Goal: Task Accomplishment & Management: Manage account settings

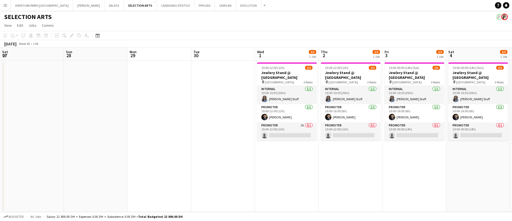
scroll to position [0, 158]
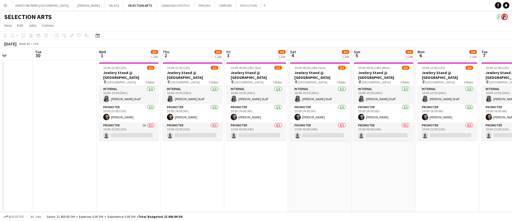
click at [440, 168] on app-date-cell "10:00-22:00 (12h) 2/3 Jewlery Stand @ Mirdif City Centre pin Mirdif City Centre…" at bounding box center [448, 135] width 64 height 151
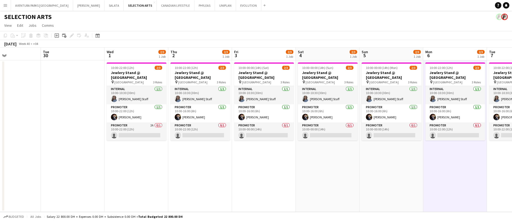
scroll to position [0, 146]
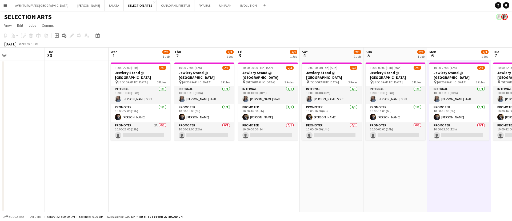
click at [419, 159] on app-date-cell "10:00-00:00 (14h) (Mon) 2/3 Jewlery Stand @ Mirdif City Centre pin Mirdif City …" at bounding box center [396, 135] width 64 height 151
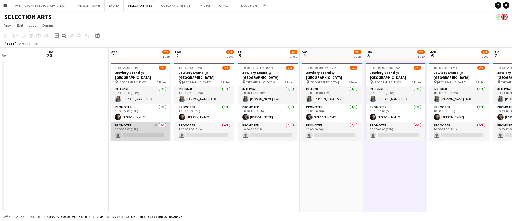
click at [132, 129] on app-card-role "Promoter 2A 0/1 10:00-22:00 (12h) single-neutral-actions" at bounding box center [141, 131] width 60 height 18
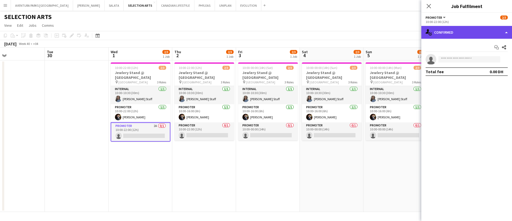
click at [464, 31] on div "single-neutral-actions-check-2 Confirmed" at bounding box center [467, 32] width 91 height 13
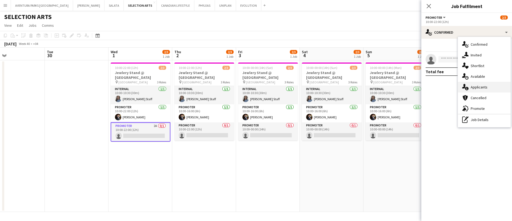
click at [483, 86] on span "Applicants" at bounding box center [479, 87] width 17 height 5
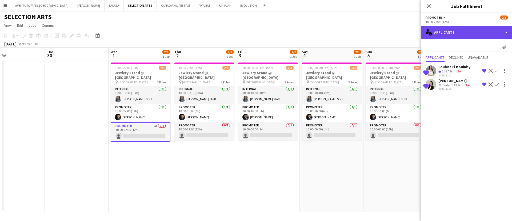
click at [450, 31] on div "single-neutral-actions-information Applicants" at bounding box center [467, 32] width 91 height 13
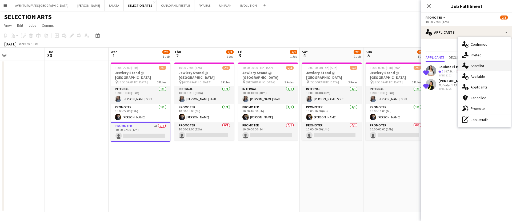
click at [474, 67] on span "Shortlist" at bounding box center [478, 65] width 14 height 5
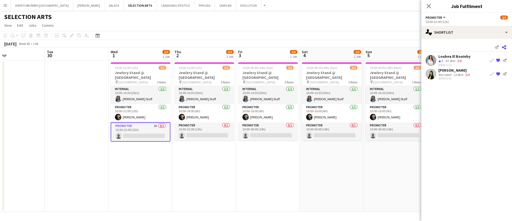
click at [504, 47] on icon "Share" at bounding box center [504, 47] width 4 height 4
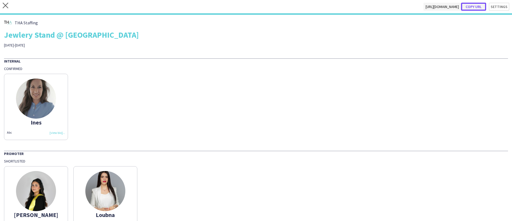
click at [466, 6] on button "Copy url" at bounding box center [473, 7] width 25 height 8
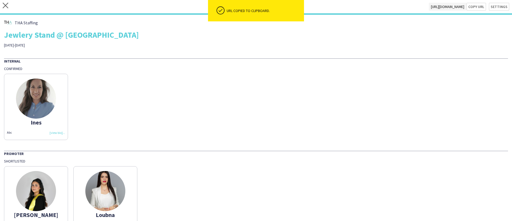
click at [39, 182] on img at bounding box center [36, 191] width 40 height 40
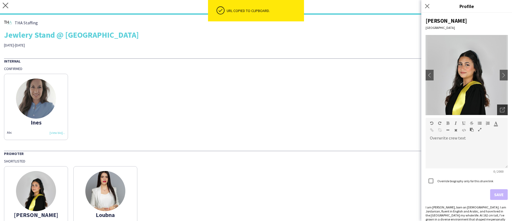
click at [500, 108] on icon "Open photos pop-in" at bounding box center [502, 109] width 5 height 5
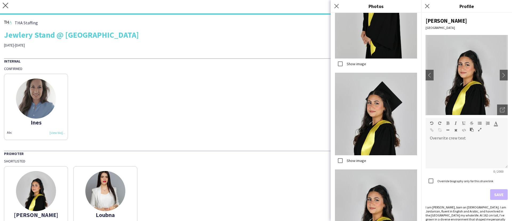
scroll to position [502, 0]
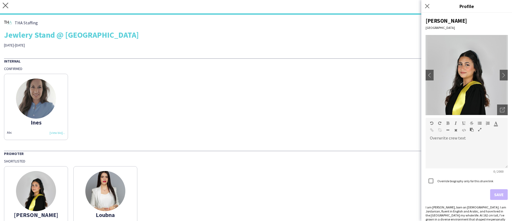
click at [335, 150] on div "Promoter" at bounding box center [256, 152] width 504 height 5
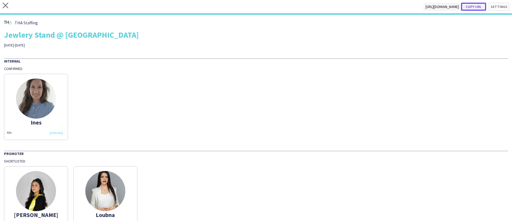
click at [470, 7] on button "Copy url" at bounding box center [473, 7] width 25 height 8
click at [5, 7] on icon "close" at bounding box center [6, 6] width 6 height 6
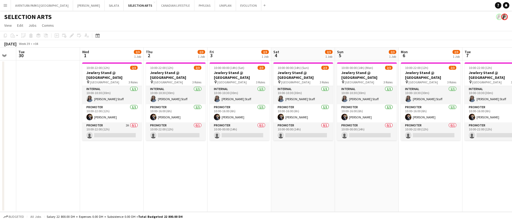
scroll to position [0, 175]
click at [228, 128] on app-card-role "Promoter 0/1 10:00-00:00 (14h) single-neutral-actions" at bounding box center [239, 131] width 60 height 18
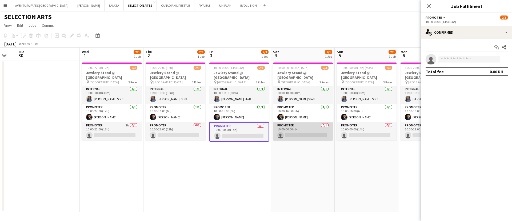
click at [310, 126] on app-card-role "Promoter 0/1 10:00-00:00 (14h) single-neutral-actions" at bounding box center [303, 131] width 60 height 18
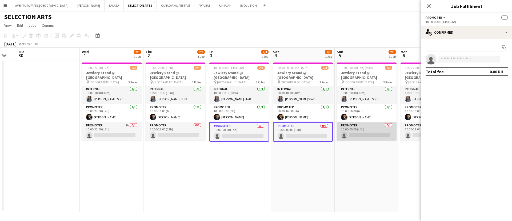
click at [358, 125] on app-card-role "Promoter 0/1 10:00-00:00 (14h) single-neutral-actions" at bounding box center [367, 131] width 60 height 18
click at [437, 18] on span "Promoter" at bounding box center [434, 17] width 17 height 4
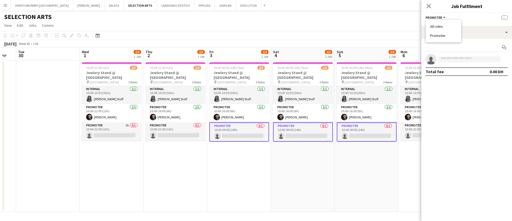
click at [245, 139] on app-card-role "Promoter 0/1 10:00-00:00 (14h) single-neutral-actions" at bounding box center [239, 131] width 60 height 19
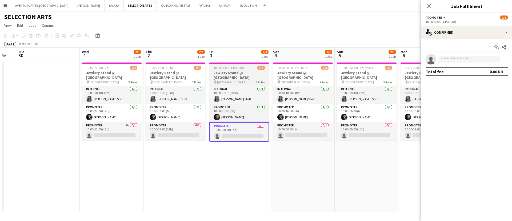
click at [238, 69] on span "10:00-00:00 (14h) (Sat)" at bounding box center [229, 68] width 30 height 4
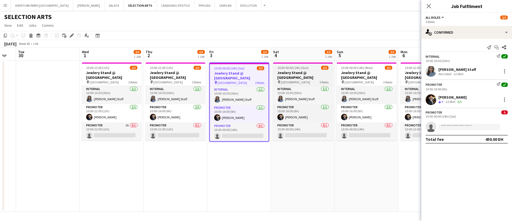
click at [303, 69] on span "10:00-00:00 (14h) (Sun)" at bounding box center [293, 68] width 31 height 4
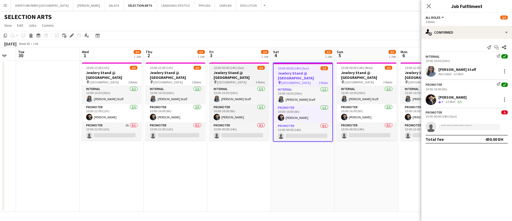
click at [243, 64] on app-job-card "10:00-00:00 (14h) (Sat) 2/3 Jewlery Stand @ Mirdif City Centre pin Mirdif City …" at bounding box center [239, 101] width 60 height 78
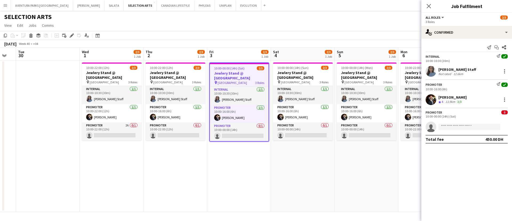
click at [307, 62] on app-date-cell "10:00-00:00 (14h) (Sun) 2/3 Jewlery Stand @ Mirdif City Centre pin Mirdif City …" at bounding box center [303, 135] width 64 height 151
click at [299, 71] on h3 "Jewlery Stand @ [GEOGRAPHIC_DATA]" at bounding box center [303, 75] width 60 height 10
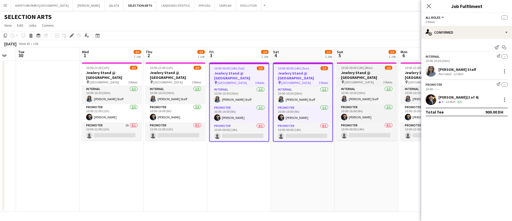
click at [338, 69] on div "10:00-00:00 (14h) (Mon) 2/3" at bounding box center [367, 68] width 60 height 4
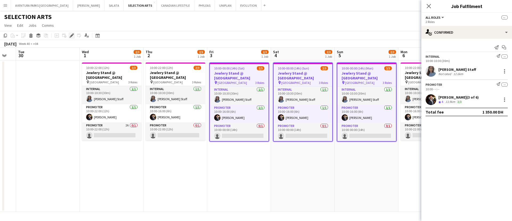
click at [72, 35] on icon at bounding box center [71, 35] width 3 height 3
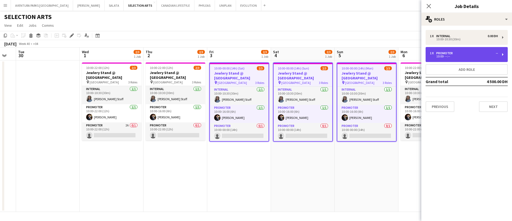
click at [460, 53] on div "1 x Promoter --" at bounding box center [464, 53] width 68 height 4
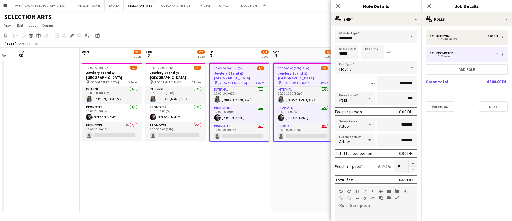
click at [291, 176] on app-date-cell "10:00-00:00 (14h) (Sun) 2/3 Jewlery Stand @ Mirdif City Centre pin Mirdif City …" at bounding box center [303, 135] width 64 height 151
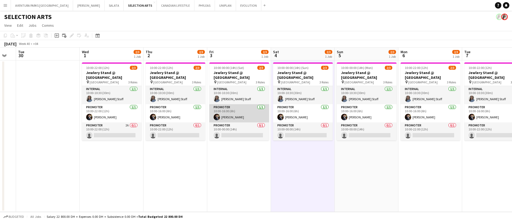
click at [249, 114] on app-card-role "Promoter 1/1 10:00-16:00 (6h) mohamed sabri" at bounding box center [239, 113] width 60 height 18
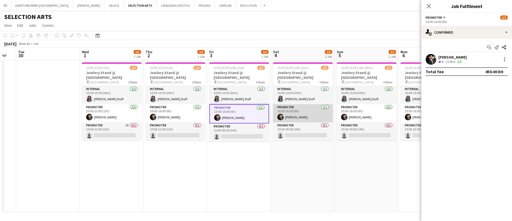
click at [302, 111] on app-card-role "Promoter 1/1 10:00-16:00 (6h) mohamed sabri" at bounding box center [303, 113] width 60 height 18
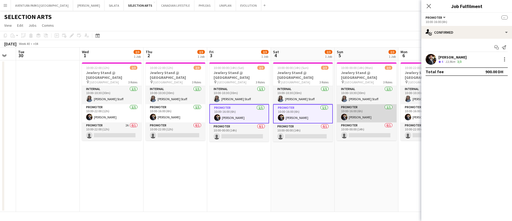
click at [352, 109] on app-card-role "Promoter 1/1 10:00-16:00 (6h) mohamed sabri" at bounding box center [367, 113] width 60 height 18
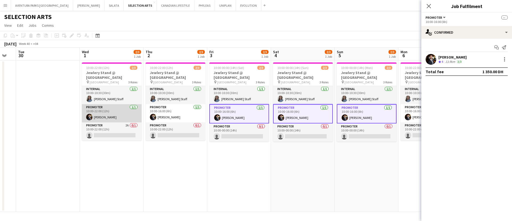
click at [101, 116] on app-card-role "Promoter 1/1 10:00-22:00 (12h) mohamed sabri" at bounding box center [112, 113] width 60 height 18
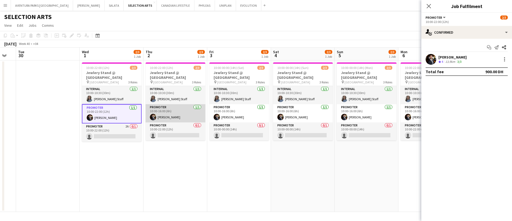
click at [169, 115] on app-card-role "Promoter 1/1 10:00-16:00 (6h) mohamed sabri" at bounding box center [176, 113] width 60 height 18
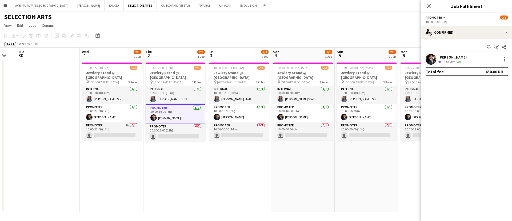
click at [442, 19] on button "Promoter" at bounding box center [436, 17] width 21 height 4
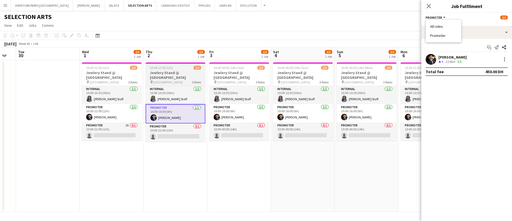
click at [176, 78] on h3 "Jewlery Stand @ [GEOGRAPHIC_DATA]" at bounding box center [176, 75] width 60 height 10
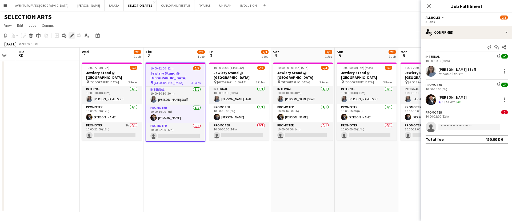
click at [71, 37] on icon at bounding box center [71, 35] width 3 height 3
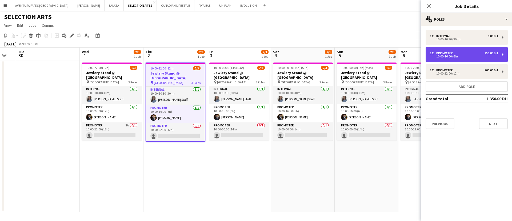
click at [454, 57] on div "10:00-16:00 (6h)" at bounding box center [464, 56] width 68 height 3
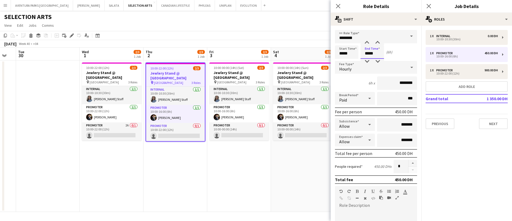
click at [376, 50] on input "*****" at bounding box center [372, 51] width 23 height 13
drag, startPoint x: 369, startPoint y: 54, endPoint x: 365, endPoint y: 54, distance: 4.0
click at [365, 54] on input "*****" at bounding box center [372, 51] width 23 height 13
type input "*****"
click at [293, 155] on app-date-cell "10:00-00:00 (14h) (Sun) 2/3 Jewlery Stand @ Mirdif City Centre pin Mirdif City …" at bounding box center [303, 135] width 64 height 151
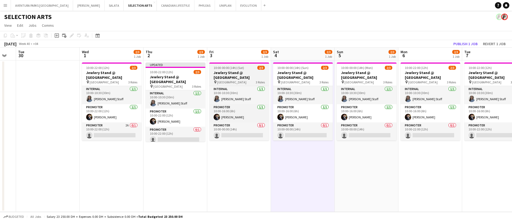
click at [237, 73] on h3 "Jewlery Stand @ [GEOGRAPHIC_DATA]" at bounding box center [239, 75] width 60 height 10
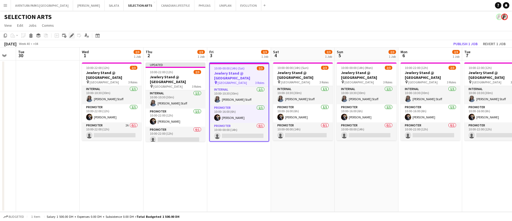
click at [71, 35] on icon at bounding box center [71, 35] width 3 height 3
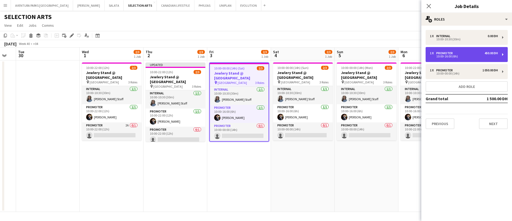
click at [464, 53] on div "1 x Promoter 450.00 DH" at bounding box center [464, 53] width 68 height 4
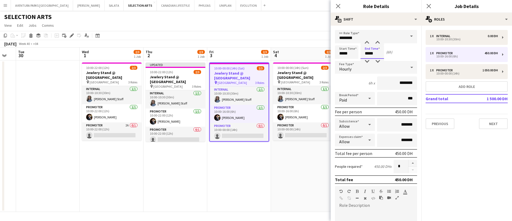
click at [377, 50] on input "*****" at bounding box center [372, 51] width 23 height 13
click at [345, 54] on input "*****" at bounding box center [346, 51] width 23 height 13
click at [341, 41] on div at bounding box center [341, 42] width 11 height 5
type input "*****"
click at [341, 41] on div at bounding box center [341, 42] width 11 height 5
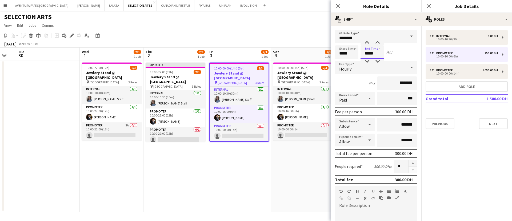
click at [373, 48] on input "*****" at bounding box center [372, 51] width 23 height 13
click at [367, 41] on div at bounding box center [367, 42] width 11 height 5
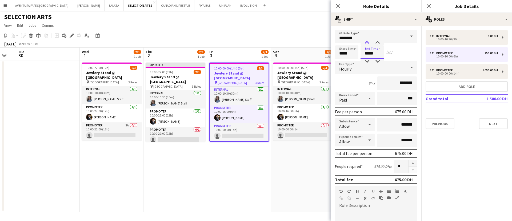
click at [367, 41] on div at bounding box center [367, 42] width 11 height 5
type input "*****"
click at [367, 41] on div at bounding box center [367, 42] width 11 height 5
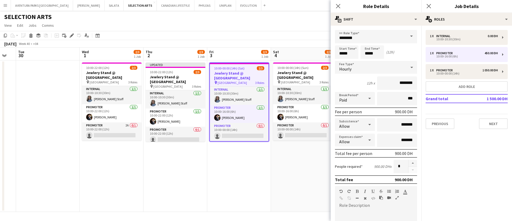
click at [288, 167] on app-date-cell "10:00-00:00 (14h) (Sun) 2/3 Jewlery Stand @ Mirdif City Centre pin Mirdif City …" at bounding box center [303, 135] width 64 height 151
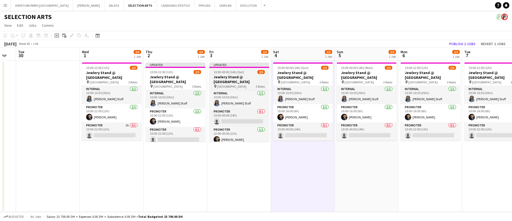
click at [249, 73] on div "10:00-00:00 (14h) (Sat) 2/3" at bounding box center [239, 72] width 60 height 4
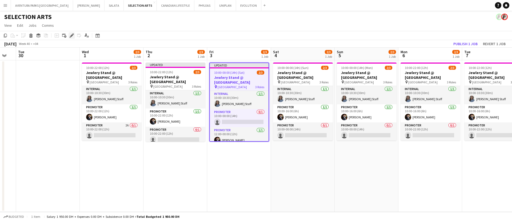
click at [74, 35] on icon "Edit" at bounding box center [72, 35] width 4 height 4
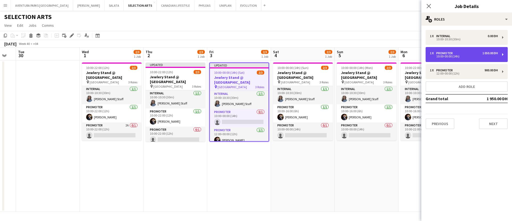
click at [458, 55] on div "10:00-00:00 (14h)" at bounding box center [464, 56] width 68 height 3
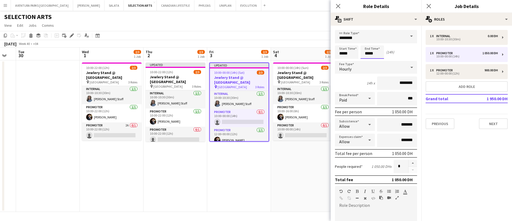
click at [376, 50] on input "*****" at bounding box center [372, 51] width 23 height 13
click at [367, 61] on div at bounding box center [367, 61] width 11 height 5
type input "*****"
click at [367, 61] on div at bounding box center [367, 61] width 11 height 5
click at [402, 54] on div "Start Time ***** End Time ***** (12h)" at bounding box center [376, 51] width 82 height 13
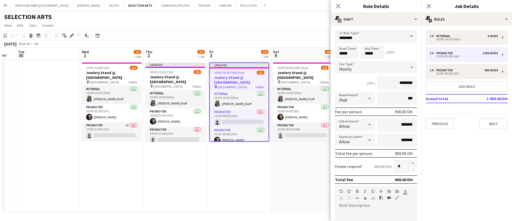
click at [294, 167] on app-date-cell "10:00-00:00 (14h) (Sun) 2/3 Jewlery Stand @ Mirdif City Centre pin Mirdif City …" at bounding box center [303, 135] width 64 height 151
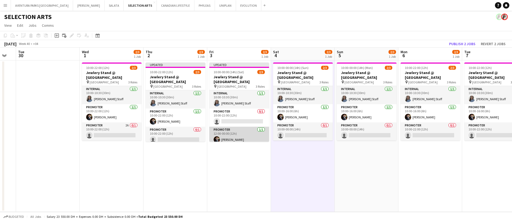
scroll to position [3, 0]
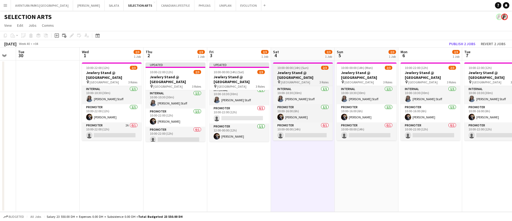
click at [303, 72] on h3 "Jewlery Stand @ [GEOGRAPHIC_DATA]" at bounding box center [303, 75] width 60 height 10
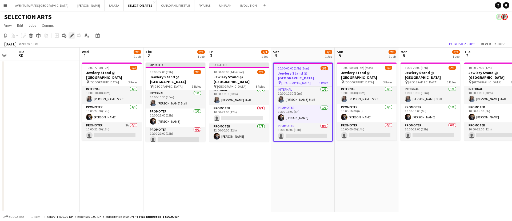
click at [73, 35] on icon at bounding box center [71, 35] width 3 height 3
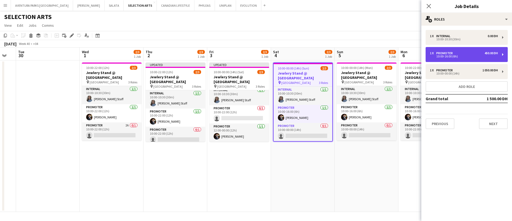
click at [462, 54] on div "1 x Promoter 450.00 DH" at bounding box center [464, 53] width 68 height 4
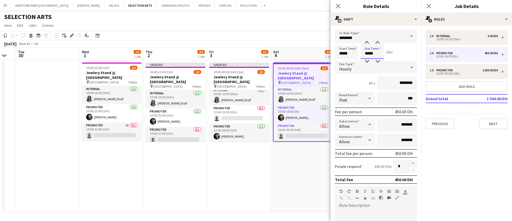
click at [371, 52] on input "*****" at bounding box center [372, 51] width 23 height 13
click at [367, 41] on div at bounding box center [367, 42] width 11 height 5
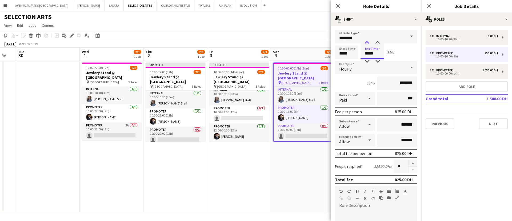
click at [367, 41] on div at bounding box center [367, 42] width 11 height 5
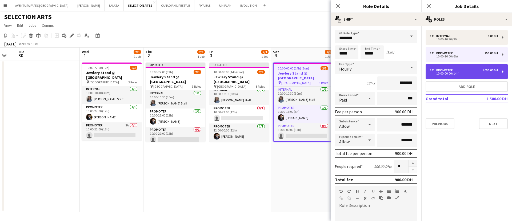
click at [452, 70] on div "Promoter" at bounding box center [446, 70] width 19 height 4
type input "*****"
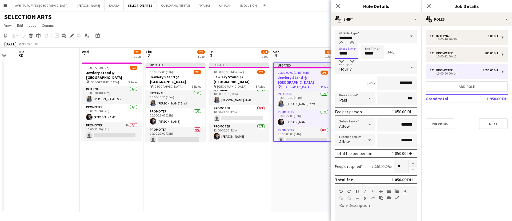
click at [346, 50] on input "*****" at bounding box center [346, 51] width 23 height 13
click at [341, 41] on div at bounding box center [341, 42] width 11 height 5
type input "*****"
click at [341, 41] on div at bounding box center [341, 42] width 11 height 5
click at [301, 165] on app-date-cell "Updated 10:00-00:00 (14h) (Sun) 2/3 Jewlery Stand @ Mirdif City Centre pin Mird…" at bounding box center [303, 135] width 64 height 151
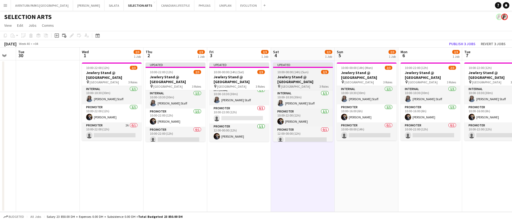
click at [300, 76] on h3 "Jewlery Stand @ [GEOGRAPHIC_DATA]" at bounding box center [303, 79] width 60 height 10
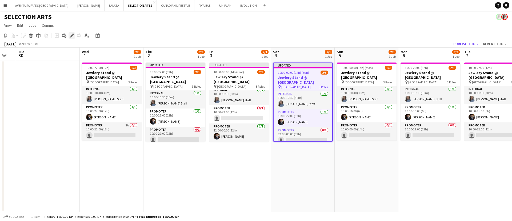
click at [71, 35] on icon "Edit" at bounding box center [72, 35] width 4 height 4
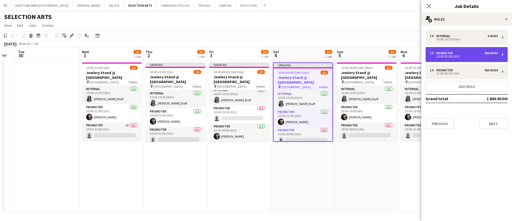
click at [447, 53] on div "Promoter" at bounding box center [446, 53] width 19 height 4
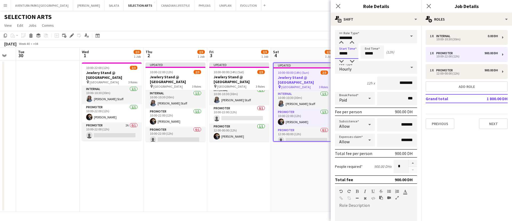
click at [346, 56] on input "*****" at bounding box center [346, 51] width 23 height 13
click at [341, 42] on div at bounding box center [341, 42] width 11 height 5
type input "*****"
click at [341, 42] on div at bounding box center [341, 42] width 11 height 5
click at [373, 52] on input "*****" at bounding box center [372, 51] width 23 height 13
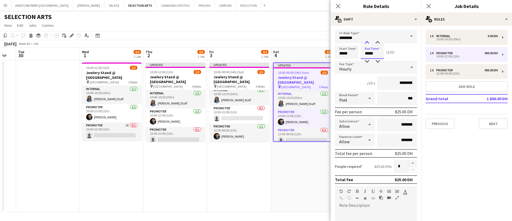
click at [367, 40] on div at bounding box center [367, 42] width 11 height 5
type input "*****"
click at [367, 40] on div at bounding box center [367, 42] width 11 height 5
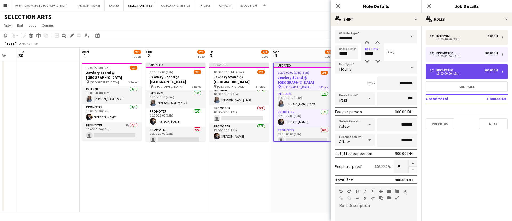
click at [451, 72] on div "12:00-00:00 (12h)" at bounding box center [464, 73] width 68 height 3
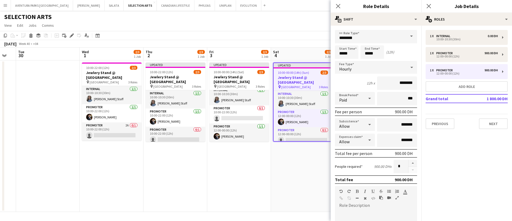
click at [355, 44] on form "link Role Type ******** Start Time ***** End Time ***** (12h) Fee Type Hourly 1…" at bounding box center [376, 182] width 91 height 304
click at [350, 51] on input "*****" at bounding box center [346, 51] width 23 height 13
click at [343, 59] on div at bounding box center [341, 61] width 11 height 5
type input "*****"
click at [343, 59] on div at bounding box center [341, 61] width 11 height 5
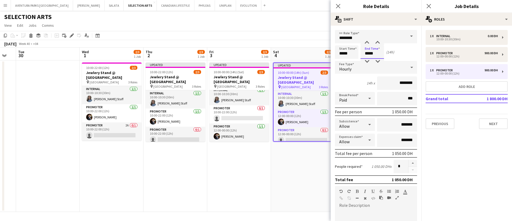
click at [371, 56] on input "*****" at bounding box center [372, 51] width 23 height 13
click at [367, 59] on div at bounding box center [367, 61] width 11 height 5
type input "*****"
click at [367, 59] on div at bounding box center [367, 61] width 11 height 5
click at [314, 164] on app-date-cell "Updated 10:00-00:00 (14h) (Sun) 2/3 Jewlery Stand @ Mirdif City Centre pin Mird…" at bounding box center [303, 135] width 64 height 151
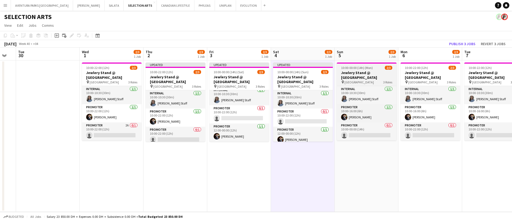
click at [369, 76] on h3 "Jewlery Stand @ [GEOGRAPHIC_DATA]" at bounding box center [367, 75] width 60 height 10
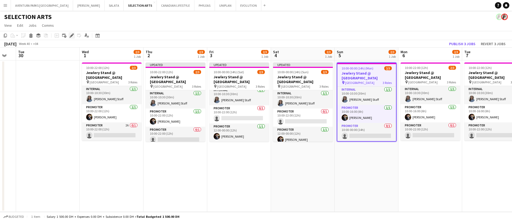
click at [70, 35] on icon "Edit" at bounding box center [72, 35] width 4 height 4
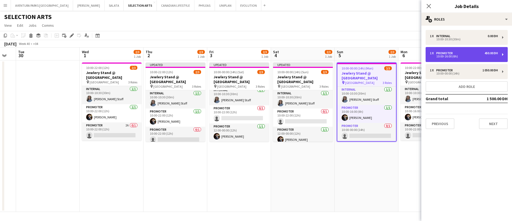
click at [446, 55] on div "10:00-16:00 (6h)" at bounding box center [464, 56] width 68 height 3
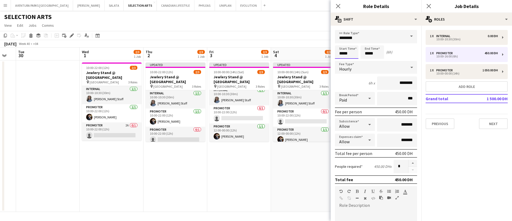
click at [352, 55] on input "*****" at bounding box center [346, 51] width 23 height 13
click at [341, 42] on div at bounding box center [341, 42] width 11 height 5
type input "*****"
click at [341, 42] on div at bounding box center [341, 42] width 11 height 5
click at [375, 51] on input "*****" at bounding box center [372, 51] width 23 height 13
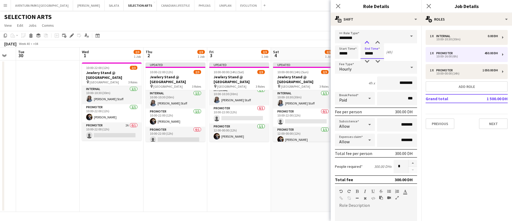
click at [369, 40] on div at bounding box center [367, 42] width 11 height 5
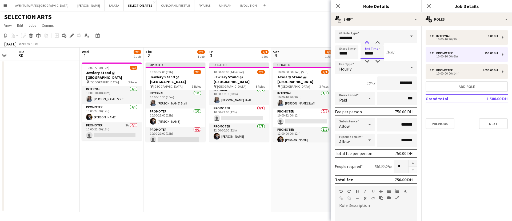
click at [369, 40] on div at bounding box center [367, 42] width 11 height 5
type input "*****"
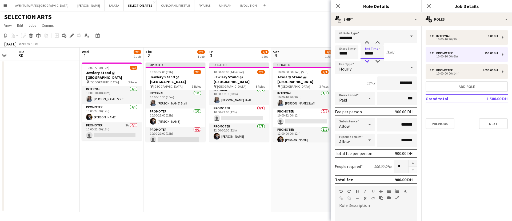
click at [368, 59] on div at bounding box center [367, 61] width 11 height 5
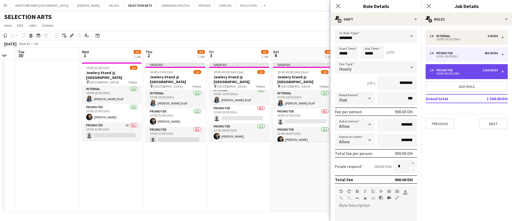
click at [460, 72] on div "10:00-00:00 (14h)" at bounding box center [464, 73] width 68 height 3
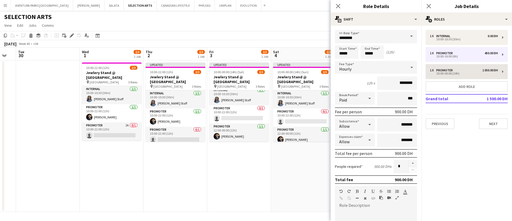
type input "*****"
click at [350, 53] on input "*****" at bounding box center [346, 51] width 23 height 13
click at [362, 53] on input "*****" at bounding box center [372, 51] width 23 height 13
click at [367, 61] on div at bounding box center [367, 61] width 11 height 5
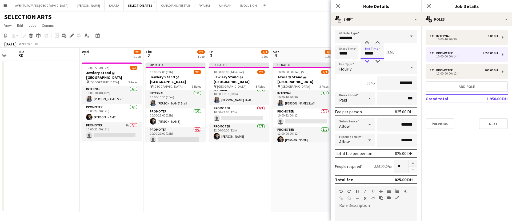
click at [367, 61] on div at bounding box center [367, 61] width 11 height 5
type input "*****"
click at [368, 40] on div at bounding box center [367, 42] width 11 height 5
click at [306, 159] on app-date-cell "Updated 10:00-00:00 (14h) (Sun) 2/3 Jewlery Stand @ Mirdif City Centre pin Mird…" at bounding box center [303, 135] width 64 height 151
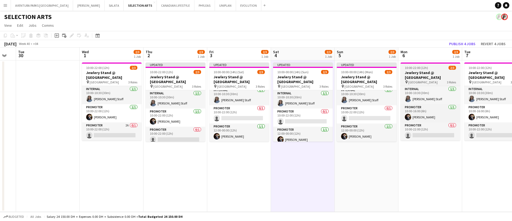
click at [426, 73] on h3 "Jewlery Stand @ [GEOGRAPHIC_DATA]" at bounding box center [431, 75] width 60 height 10
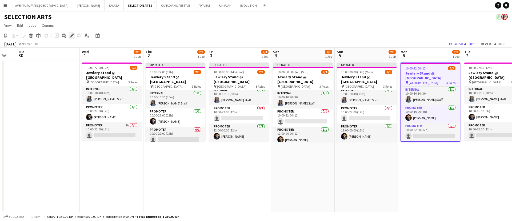
click at [71, 34] on icon "Edit" at bounding box center [72, 35] width 4 height 4
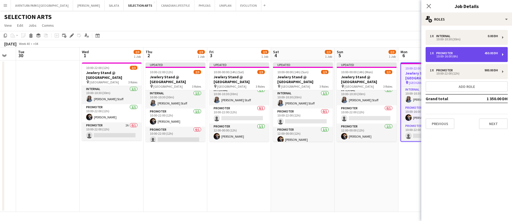
click at [460, 58] on div "1 x Promoter 450.00 DH 10:00-16:00 (6h)" at bounding box center [467, 54] width 82 height 15
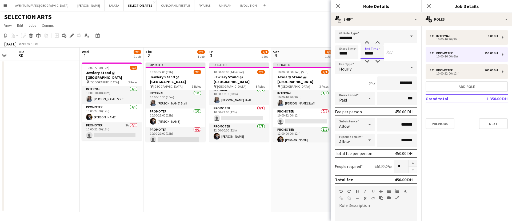
click at [374, 53] on input "*****" at bounding box center [372, 51] width 23 height 13
click at [367, 42] on div at bounding box center [367, 42] width 11 height 5
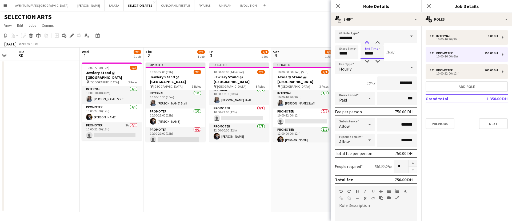
click at [367, 42] on div at bounding box center [367, 42] width 11 height 5
type input "*****"
click at [367, 42] on div at bounding box center [367, 42] width 11 height 5
click at [308, 159] on app-date-cell "Updated 10:00-00:00 (14h) (Sun) 2/3 Jewlery Stand @ Mirdif City Centre pin Mird…" at bounding box center [303, 135] width 64 height 151
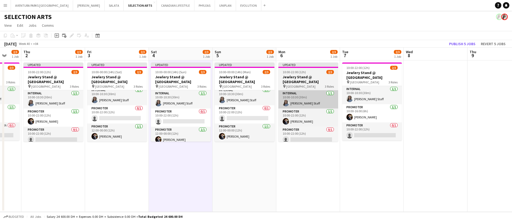
scroll to position [0, 170]
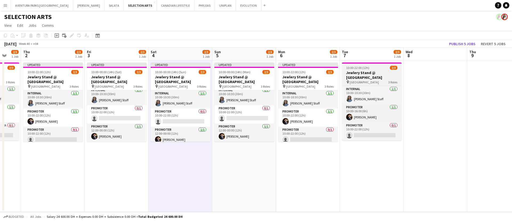
click at [374, 71] on h3 "Jewlery Stand @ [GEOGRAPHIC_DATA]" at bounding box center [372, 75] width 60 height 10
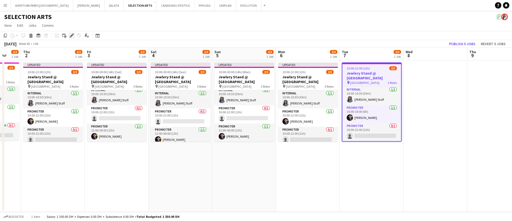
click at [71, 35] on icon at bounding box center [71, 35] width 3 height 3
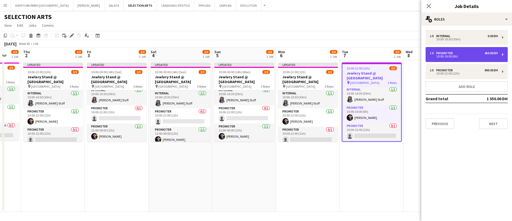
click at [463, 55] on div "10:00-16:00 (6h)" at bounding box center [464, 56] width 68 height 3
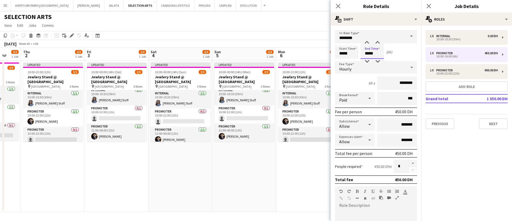
click at [382, 50] on input "*****" at bounding box center [372, 51] width 23 height 13
click at [367, 42] on div at bounding box center [367, 42] width 11 height 5
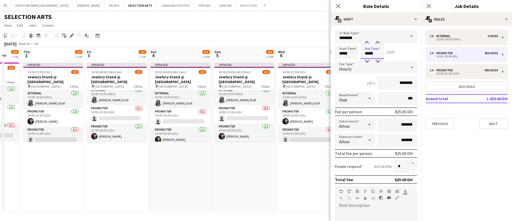
click at [367, 42] on div at bounding box center [367, 42] width 11 height 5
type input "*****"
click at [367, 42] on div at bounding box center [367, 42] width 11 height 5
click at [312, 45] on div "October 2025 Week 40 • +04 Publish 5 jobs Revert 5 jobs" at bounding box center [256, 43] width 512 height 7
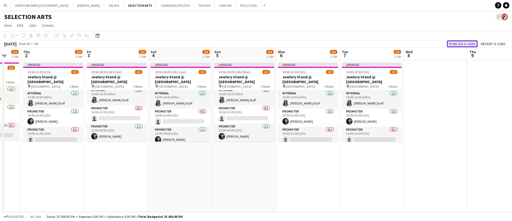
click at [452, 43] on button "Publish 6 jobs" at bounding box center [462, 43] width 31 height 7
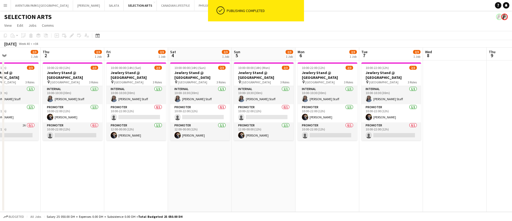
scroll to position [0, 168]
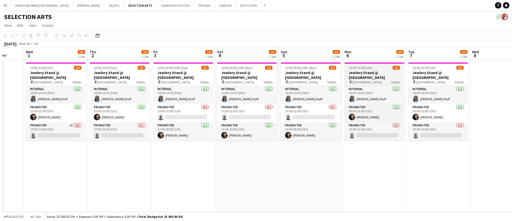
click at [375, 74] on h3 "Jewlery Stand @ [GEOGRAPHIC_DATA]" at bounding box center [375, 75] width 60 height 10
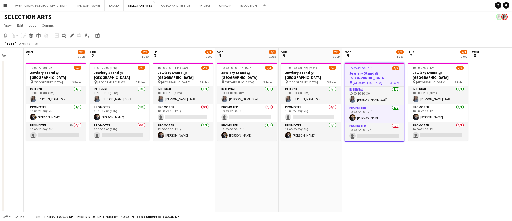
click at [385, 170] on app-date-cell "10:00-22:00 (12h) 2/3 Jewlery Stand @ Mirdif City Centre pin Mirdif City Centre…" at bounding box center [375, 135] width 64 height 151
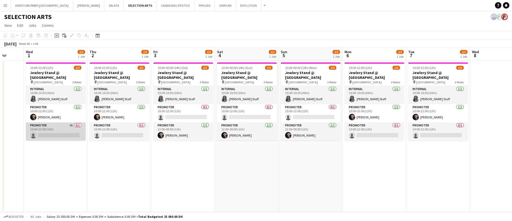
click at [46, 126] on app-card-role "Promoter 4A 0/1 10:00-22:00 (12h) single-neutral-actions" at bounding box center [56, 131] width 60 height 18
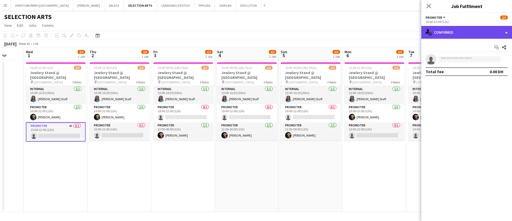
click at [454, 33] on div "single-neutral-actions-check-2 Confirmed" at bounding box center [467, 32] width 91 height 13
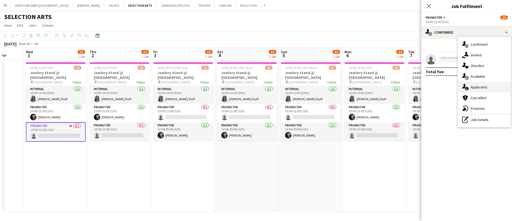
click at [485, 89] on span "Applicants" at bounding box center [479, 87] width 17 height 5
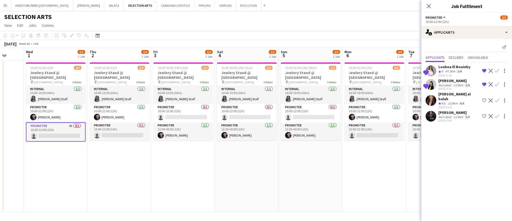
click at [486, 98] on app-icon "Shortlist crew" at bounding box center [484, 100] width 4 height 4
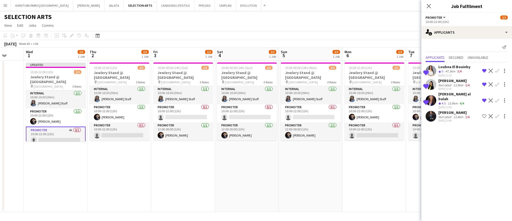
click at [486, 114] on app-icon "Shortlist crew" at bounding box center [484, 116] width 4 height 4
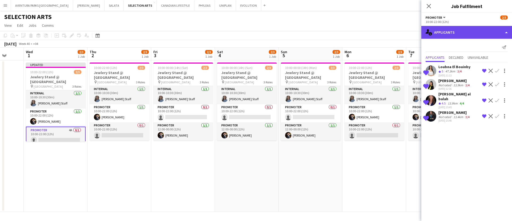
click at [469, 26] on div "single-neutral-actions-information Applicants" at bounding box center [467, 32] width 91 height 13
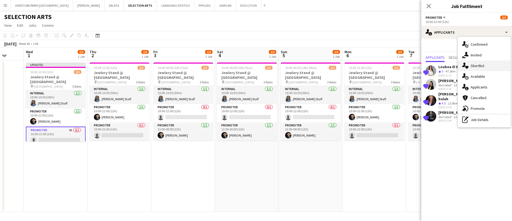
click at [479, 62] on div "single-neutral-actions-heart Shortlist" at bounding box center [484, 65] width 53 height 11
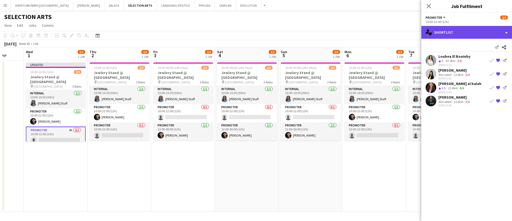
click at [443, 32] on div "single-neutral-actions-heart Shortlist" at bounding box center [467, 32] width 91 height 13
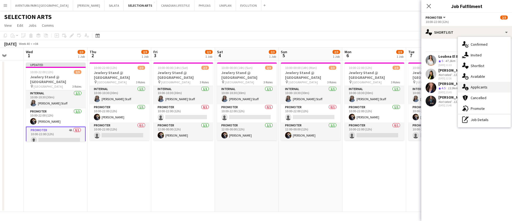
click at [480, 87] on span "Applicants" at bounding box center [479, 87] width 17 height 5
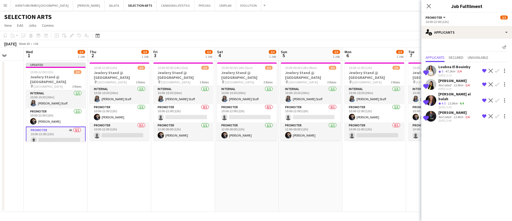
click at [452, 95] on div "Maha Rawda al balah" at bounding box center [460, 97] width 42 height 10
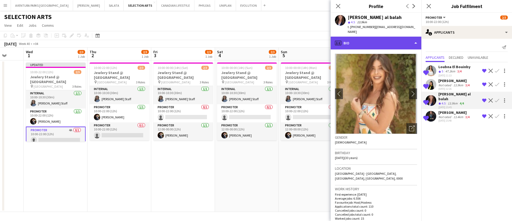
click at [369, 39] on div "profile Bio" at bounding box center [376, 43] width 91 height 13
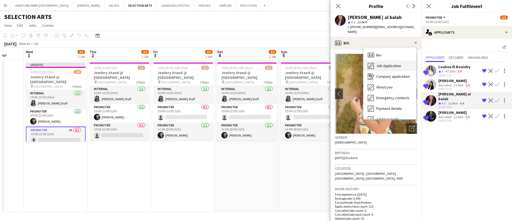
click at [379, 63] on span "Job Application" at bounding box center [389, 65] width 25 height 5
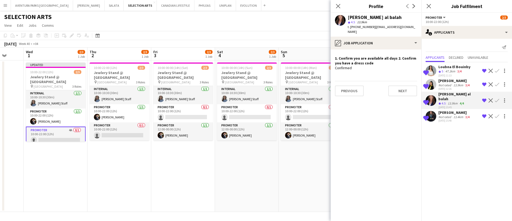
click at [445, 119] on div "25-09-2025 15:48" at bounding box center [455, 120] width 32 height 3
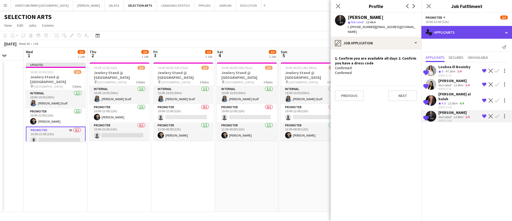
click at [457, 29] on div "single-neutral-actions-information Applicants" at bounding box center [467, 32] width 91 height 13
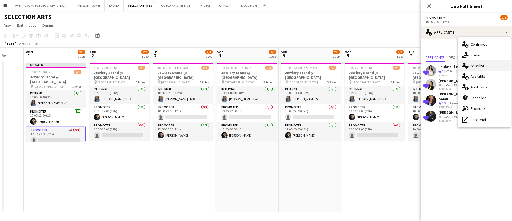
click at [482, 68] on div "single-neutral-actions-heart Shortlist" at bounding box center [484, 65] width 53 height 11
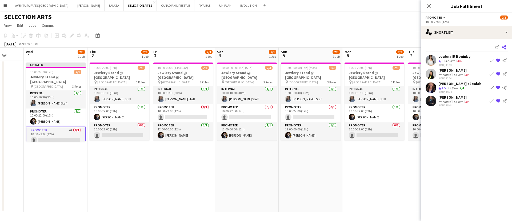
click at [504, 45] on icon "Share" at bounding box center [504, 47] width 4 height 4
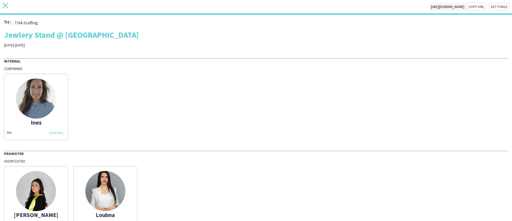
click at [4, 6] on icon "close" at bounding box center [6, 6] width 6 height 6
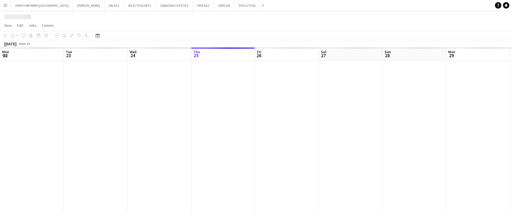
scroll to position [0, 128]
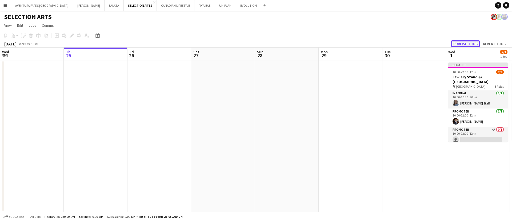
click at [470, 43] on button "Publish 1 job" at bounding box center [465, 43] width 29 height 7
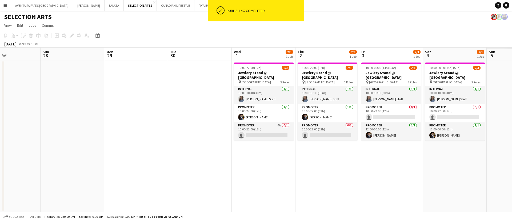
scroll to position [0, 215]
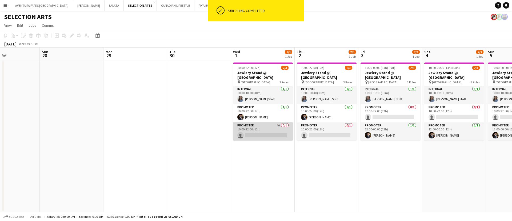
click at [265, 130] on app-card-role "Promoter 4A 0/1 10:00-22:00 (12h) single-neutral-actions" at bounding box center [263, 131] width 60 height 18
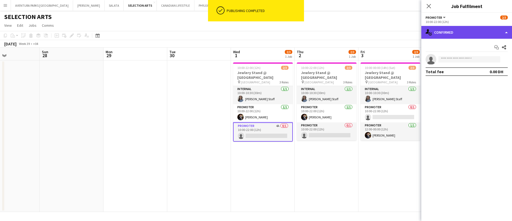
click at [453, 34] on div "single-neutral-actions-check-2 Confirmed" at bounding box center [467, 32] width 91 height 13
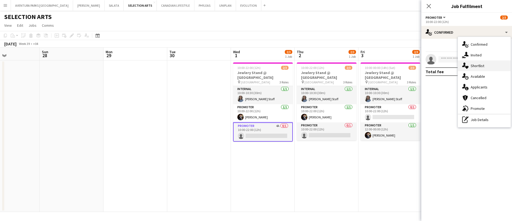
click at [485, 65] on div "single-neutral-actions-heart Shortlist" at bounding box center [484, 65] width 53 height 11
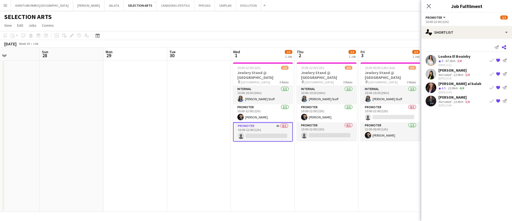
click at [505, 45] on icon "Share" at bounding box center [504, 47] width 4 height 4
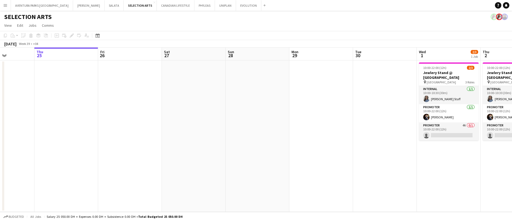
scroll to position [0, 146]
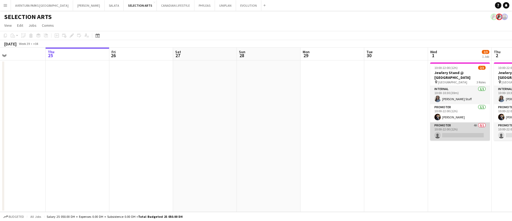
click at [449, 126] on app-card-role "Promoter 4A 0/1 10:00-22:00 (12h) single-neutral-actions" at bounding box center [460, 131] width 60 height 18
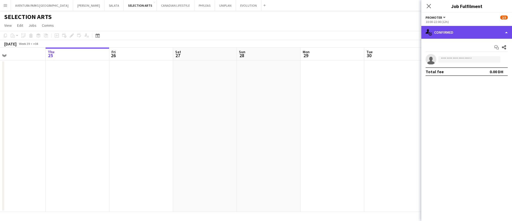
click at [455, 34] on div "single-neutral-actions-check-2 Confirmed" at bounding box center [467, 32] width 91 height 13
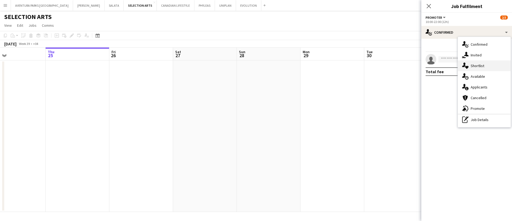
click at [475, 68] on span "Shortlist" at bounding box center [478, 65] width 14 height 5
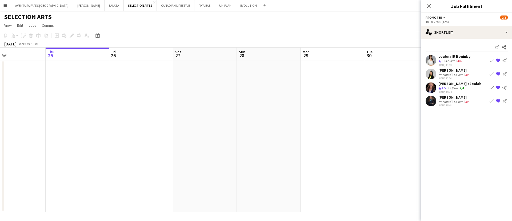
click at [443, 106] on div "25-09-2025 15:48" at bounding box center [455, 105] width 32 height 3
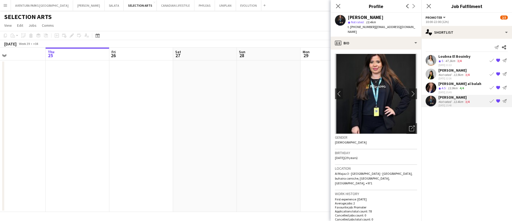
click at [443, 138] on mat-expansion-panel "heart Shortlist Send notification Share Loubna El Bouinby Crew rating 5 47.3km …" at bounding box center [467, 130] width 91 height 182
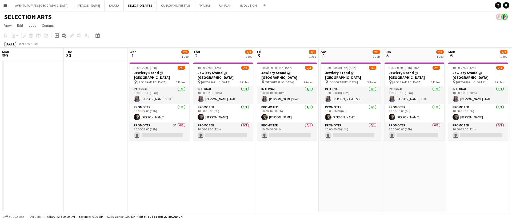
scroll to position [0, 145]
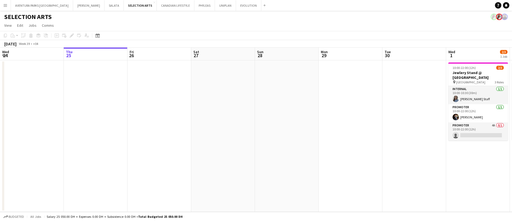
scroll to position [0, 201]
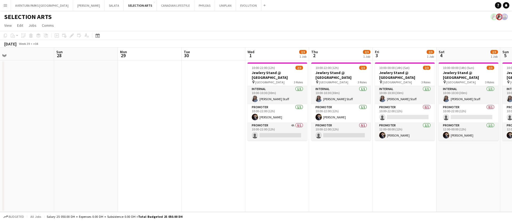
drag, startPoint x: 396, startPoint y: 111, endPoint x: 195, endPoint y: 116, distance: 201.0
click at [195, 116] on app-calendar-viewport "Wed 24 Thu 25 Fri 26 Sat 27 Sun 28 Mon 29 Tue 30 Wed 1 2/3 1 Job Thu 2 2/3 1 Jo…" at bounding box center [256, 129] width 512 height 164
click at [275, 125] on app-card-role "Promoter 4A 0/1 10:00-22:00 (12h) single-neutral-actions" at bounding box center [278, 131] width 60 height 18
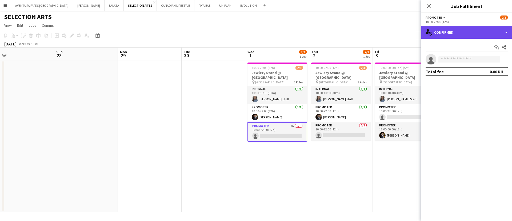
click at [468, 35] on div "single-neutral-actions-check-2 Confirmed" at bounding box center [467, 32] width 91 height 13
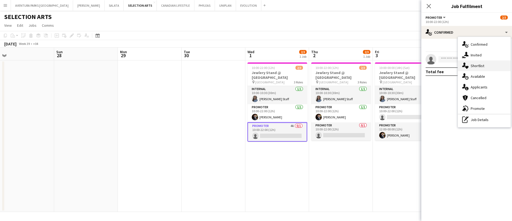
click at [480, 66] on span "Shortlist" at bounding box center [478, 65] width 14 height 5
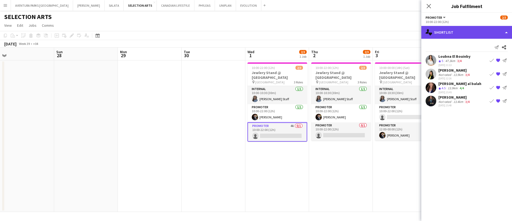
click at [454, 34] on div "single-neutral-actions-heart Shortlist" at bounding box center [467, 32] width 91 height 13
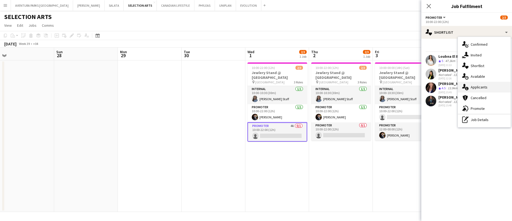
click at [480, 88] on span "Applicants" at bounding box center [479, 87] width 17 height 5
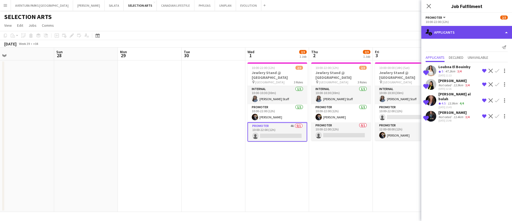
click at [459, 32] on div "single-neutral-actions-information Applicants" at bounding box center [467, 32] width 91 height 13
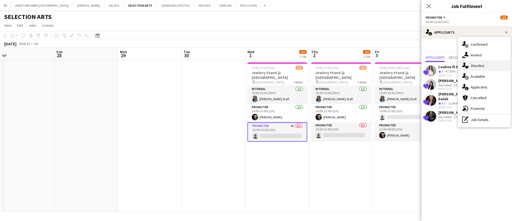
click at [478, 64] on span "Shortlist" at bounding box center [478, 65] width 14 height 5
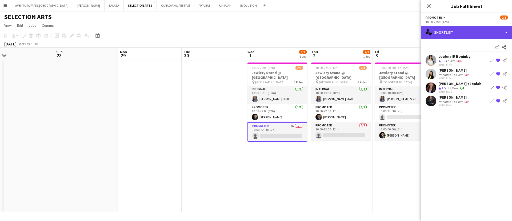
click at [446, 30] on div "single-neutral-actions-heart Shortlist" at bounding box center [467, 32] width 91 height 13
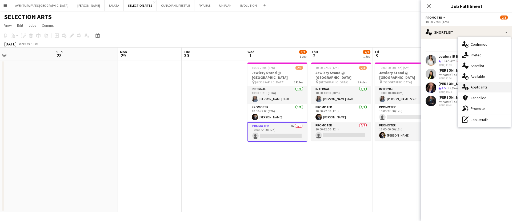
click at [486, 88] on span "Applicants" at bounding box center [479, 87] width 17 height 5
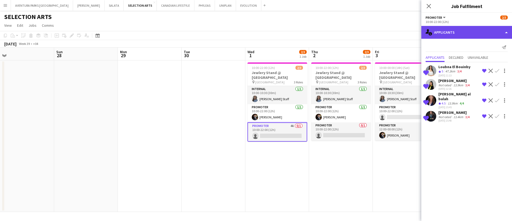
click at [455, 33] on div "single-neutral-actions-information Applicants" at bounding box center [467, 32] width 91 height 13
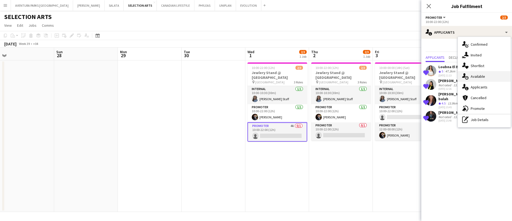
click at [480, 77] on span "Available" at bounding box center [478, 76] width 14 height 5
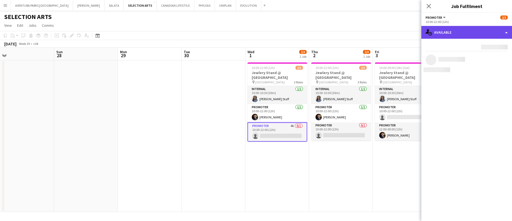
click at [461, 30] on div "single-neutral-actions-upload Available" at bounding box center [467, 32] width 91 height 13
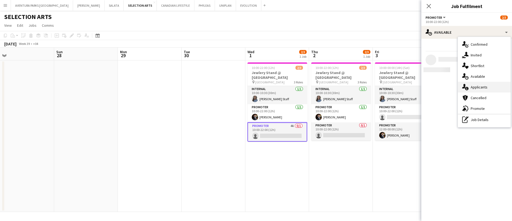
click at [488, 86] on div "single-neutral-actions-information Applicants" at bounding box center [484, 87] width 53 height 11
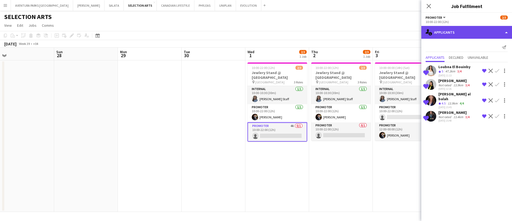
click at [459, 33] on div "single-neutral-actions-information Applicants" at bounding box center [467, 32] width 91 height 13
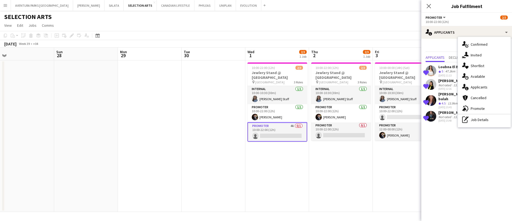
click at [458, 167] on mat-expansion-panel "users2 Applicants Send notification Applicants Declined Unavailable Shortlisted…" at bounding box center [467, 130] width 91 height 182
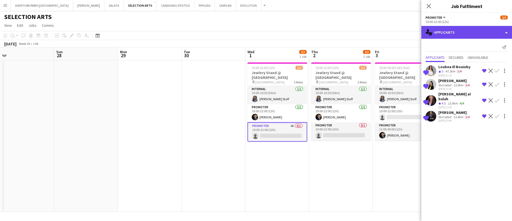
click at [474, 31] on div "single-neutral-actions-information Applicants" at bounding box center [467, 32] width 91 height 13
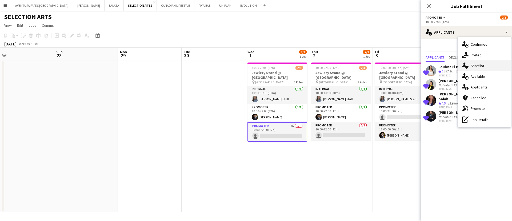
click at [477, 67] on span "Shortlist" at bounding box center [478, 65] width 14 height 5
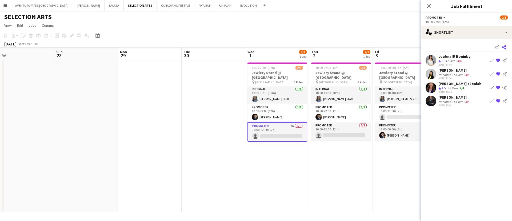
click at [505, 46] on icon at bounding box center [504, 47] width 4 height 4
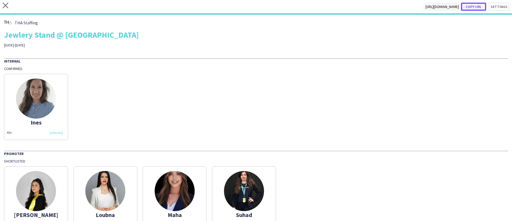
click at [471, 6] on button "Copy url" at bounding box center [473, 7] width 25 height 8
click at [4, 3] on icon "close" at bounding box center [6, 6] width 6 height 6
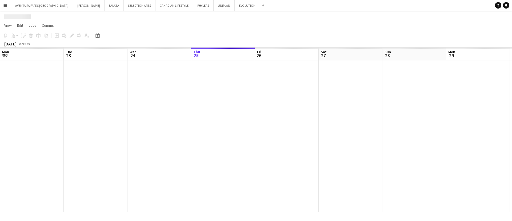
scroll to position [0, 128]
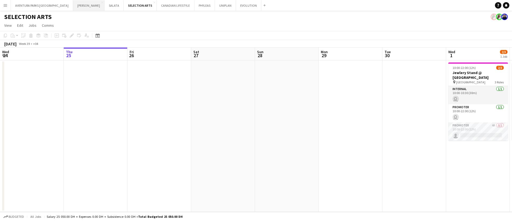
click at [73, 1] on button "JACK MORTON Close" at bounding box center [88, 5] width 31 height 10
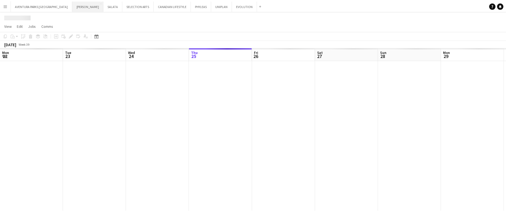
scroll to position [0, 128]
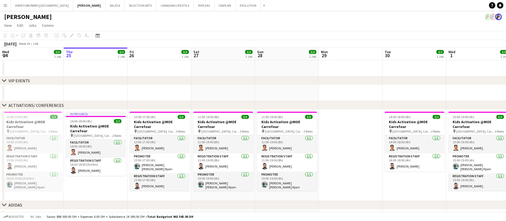
drag, startPoint x: 83, startPoint y: 85, endPoint x: 302, endPoint y: 84, distance: 219.1
click at [302, 84] on div "chevron-right VIP EVENTS chevron-right ACTIVATIONS/ CONFERENCES chevron-right A…" at bounding box center [253, 148] width 506 height 202
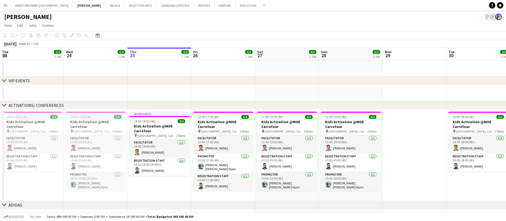
scroll to position [0, 129]
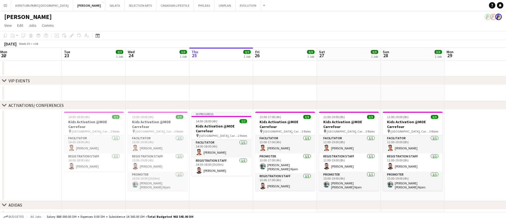
drag, startPoint x: 88, startPoint y: 191, endPoint x: 303, endPoint y: 201, distance: 214.5
click at [305, 201] on div "chevron-right VIP EVENTS chevron-right ACTIVATIONS/ CONFERENCES chevron-right A…" at bounding box center [253, 148] width 506 height 202
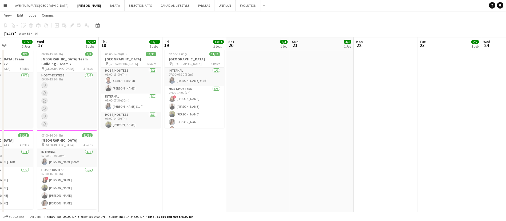
scroll to position [0, 155]
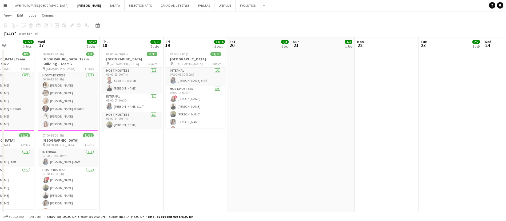
drag, startPoint x: 132, startPoint y: 150, endPoint x: 416, endPoint y: 149, distance: 283.9
click at [416, 149] on app-calendar-viewport "Sun 14 11/11 1 Job Mon 15 13/13 2 Jobs Tue 16 21/21 3 Jobs Wed 17 22/22 3 Jobs …" at bounding box center [253, 175] width 506 height 385
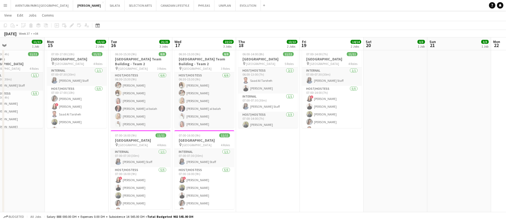
scroll to position [0, 133]
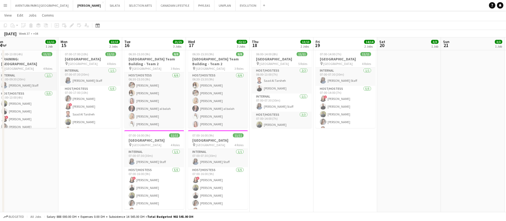
drag, startPoint x: 160, startPoint y: 152, endPoint x: 310, endPoint y: 151, distance: 150.0
click at [310, 151] on app-calendar-viewport "Fri 12 3/3 1 Job Sat 13 2/2 1 Job Sun 14 11/11 1 Job Mon 15 13/13 2 Jobs Tue 16…" at bounding box center [253, 175] width 506 height 385
click at [310, 151] on app-date-cell "06:00-14:00 (8h) 11/11 Dubai Airport Team Building pin Meydan Hotel 5 Roles Hos…" at bounding box center [282, 133] width 64 height 173
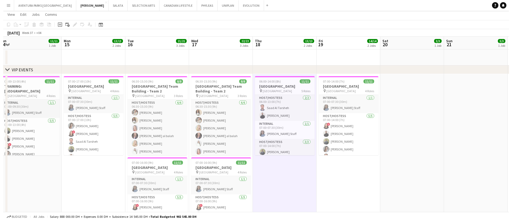
scroll to position [0, 0]
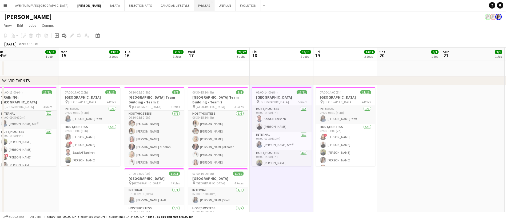
click at [194, 5] on button "PHYLEAS Close" at bounding box center [204, 5] width 21 height 10
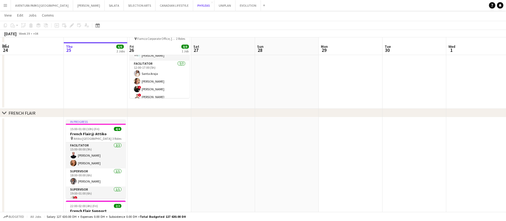
scroll to position [80, 0]
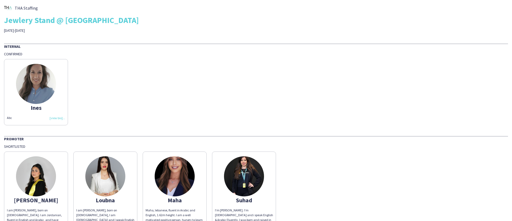
click at [260, 66] on div "[PERSON_NAME] Abc" at bounding box center [256, 90] width 504 height 69
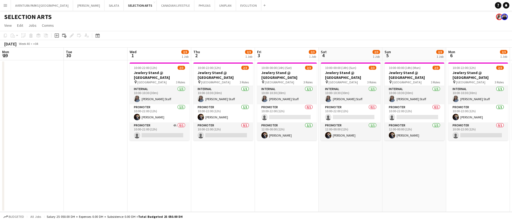
scroll to position [0, 145]
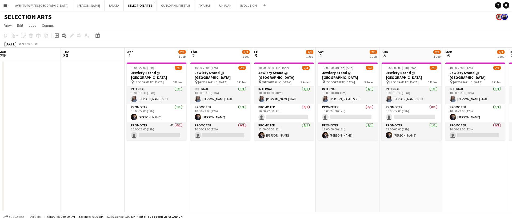
drag, startPoint x: 136, startPoint y: 152, endPoint x: 280, endPoint y: 146, distance: 144.2
click at [280, 146] on app-calendar-viewport "Sat 27 Sun 28 Mon 29 Tue 30 Wed 1 2/3 1 Job Thu 2 2/3 1 Job Fri 3 2/3 1 Job Sat…" at bounding box center [256, 129] width 512 height 164
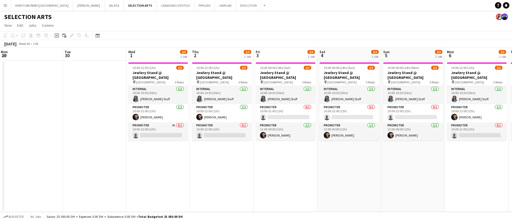
click at [491, 187] on app-date-cell "10:00-22:00 (12h) 2/3 Jewlery Stand @ Mirdif City Centre pin Mirdif City Centre…" at bounding box center [477, 135] width 64 height 151
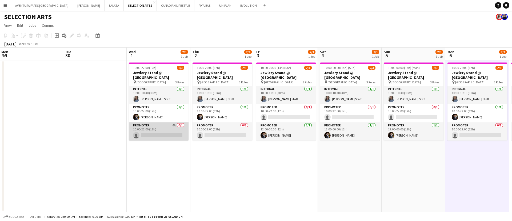
click at [163, 129] on app-card-role "Promoter 4A 0/1 10:00-22:00 (12h) single-neutral-actions" at bounding box center [159, 131] width 60 height 18
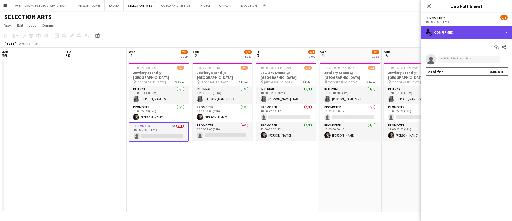
click at [466, 32] on div "single-neutral-actions-check-2 Confirmed" at bounding box center [467, 32] width 91 height 13
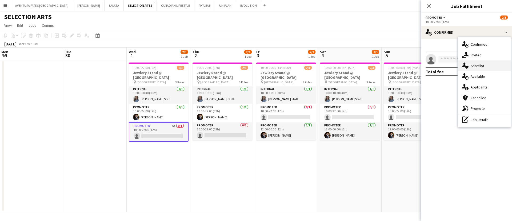
click at [475, 68] on span "Shortlist" at bounding box center [478, 65] width 14 height 5
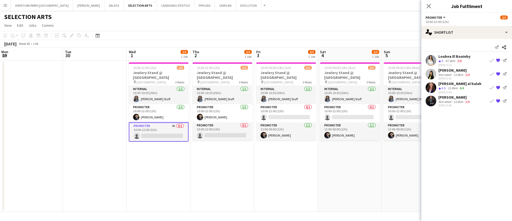
click at [454, 81] on div "Maha Rawda al balah" at bounding box center [460, 83] width 43 height 5
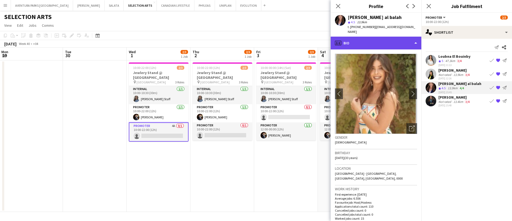
click at [388, 37] on div "profile Bio" at bounding box center [376, 43] width 91 height 13
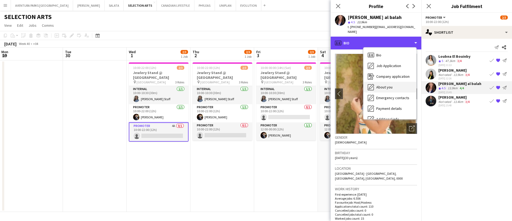
scroll to position [39, 0]
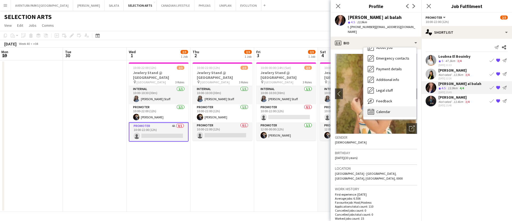
click at [399, 107] on div "Calendar Calendar" at bounding box center [390, 111] width 53 height 11
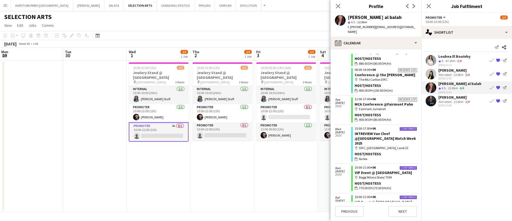
scroll to position [680, 0]
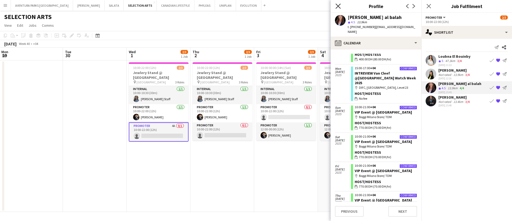
click at [339, 7] on icon "Close pop-in" at bounding box center [338, 5] width 5 height 5
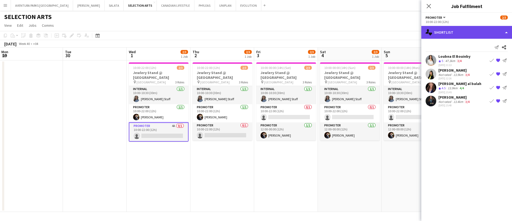
click at [451, 33] on div "single-neutral-actions-heart Shortlist" at bounding box center [467, 32] width 91 height 13
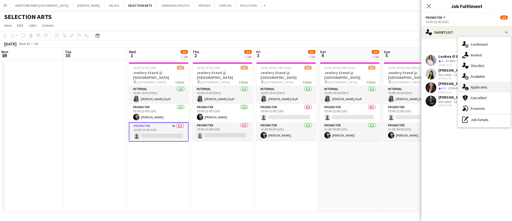
click at [489, 88] on div "single-neutral-actions-information Applicants" at bounding box center [484, 87] width 53 height 11
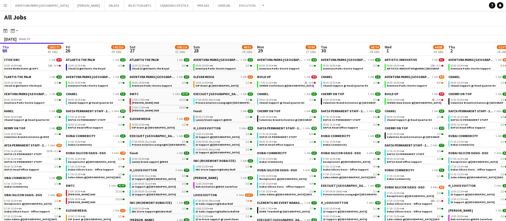
scroll to position [0, 170]
